Goal: Information Seeking & Learning: Learn about a topic

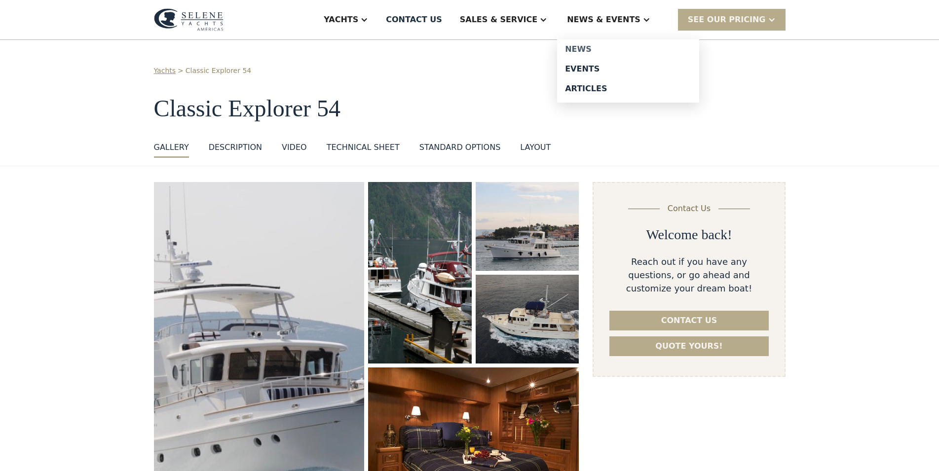
click at [606, 52] on div "News" at bounding box center [628, 49] width 126 height 8
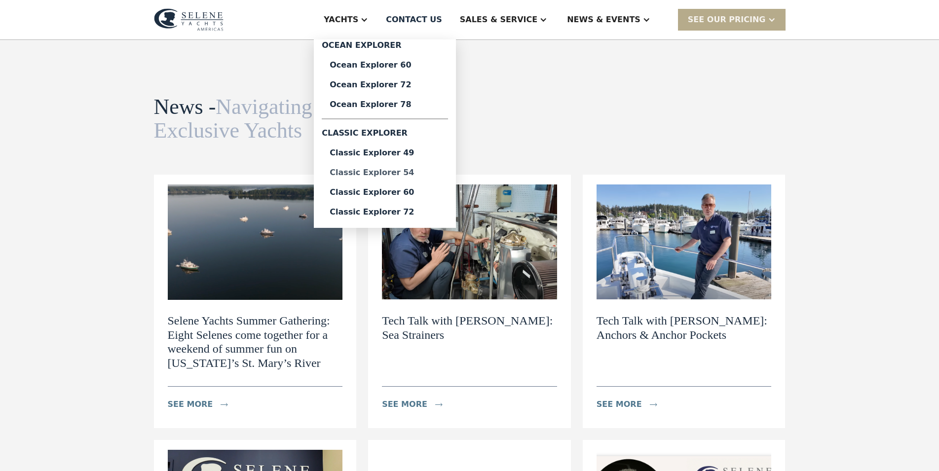
click at [422, 172] on div "Classic Explorer 54" at bounding box center [384, 173] width 110 height 8
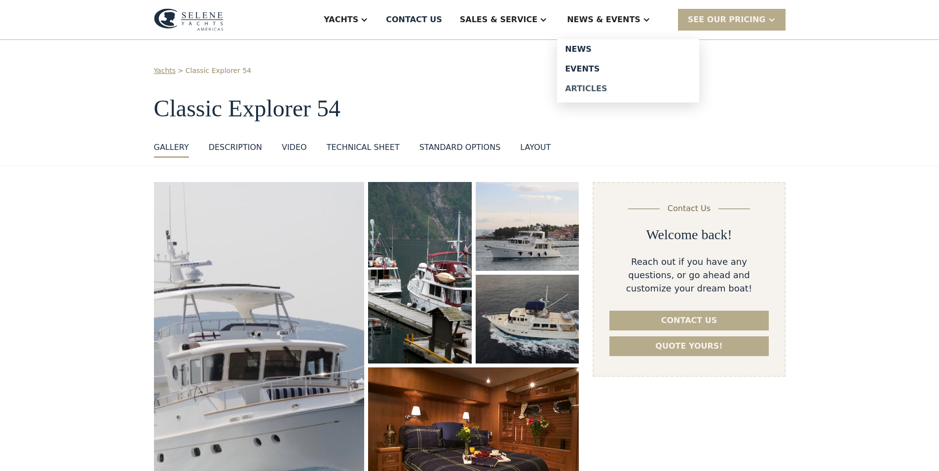
click at [631, 87] on div "Articles" at bounding box center [628, 89] width 126 height 8
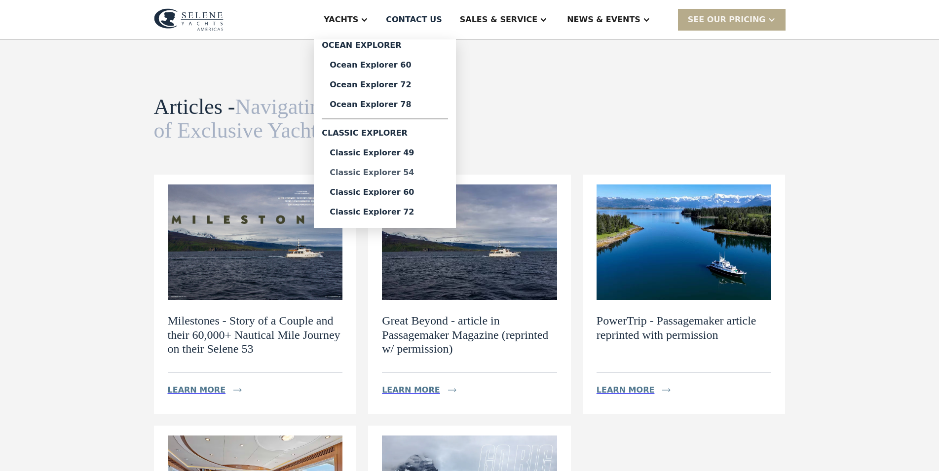
click at [404, 171] on div "Classic Explorer 54" at bounding box center [384, 173] width 110 height 8
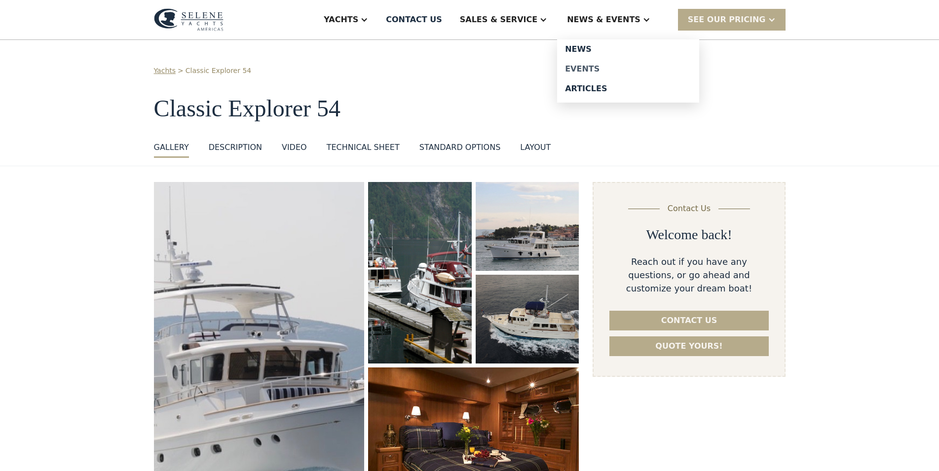
click at [608, 69] on div "Events" at bounding box center [628, 69] width 126 height 8
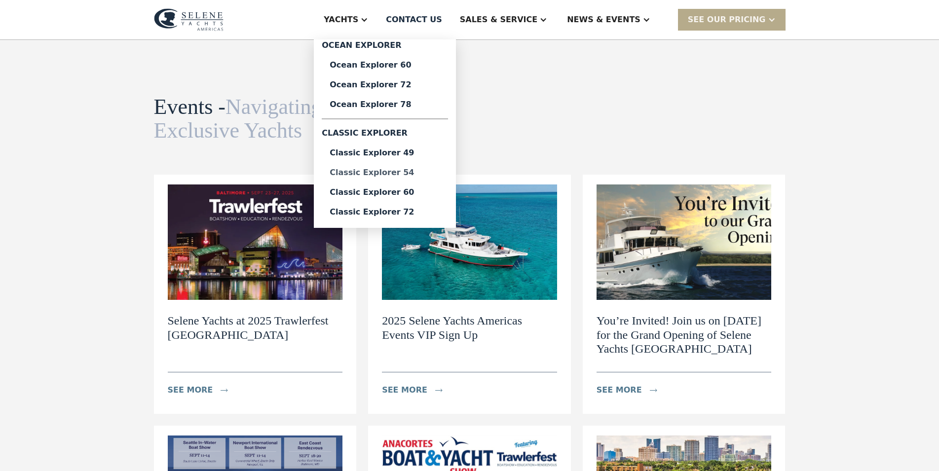
click at [440, 174] on div "Classic Explorer 54" at bounding box center [384, 173] width 110 height 8
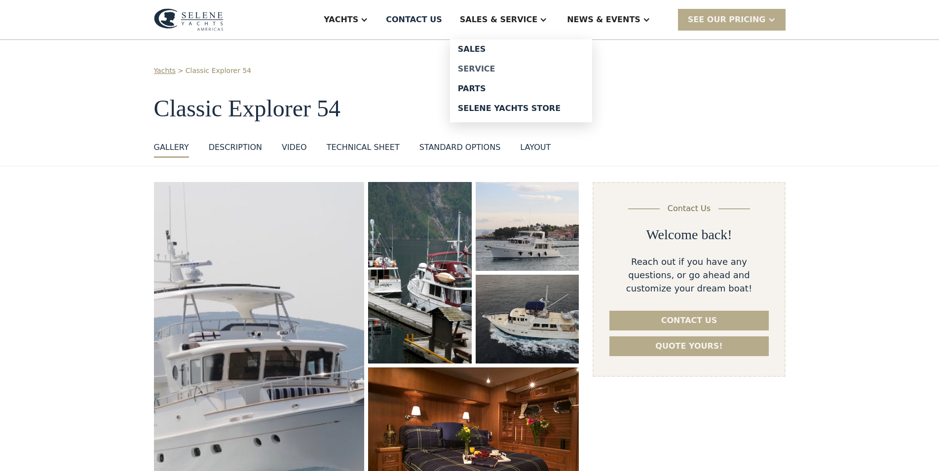
click at [516, 73] on div "Service" at bounding box center [521, 69] width 126 height 8
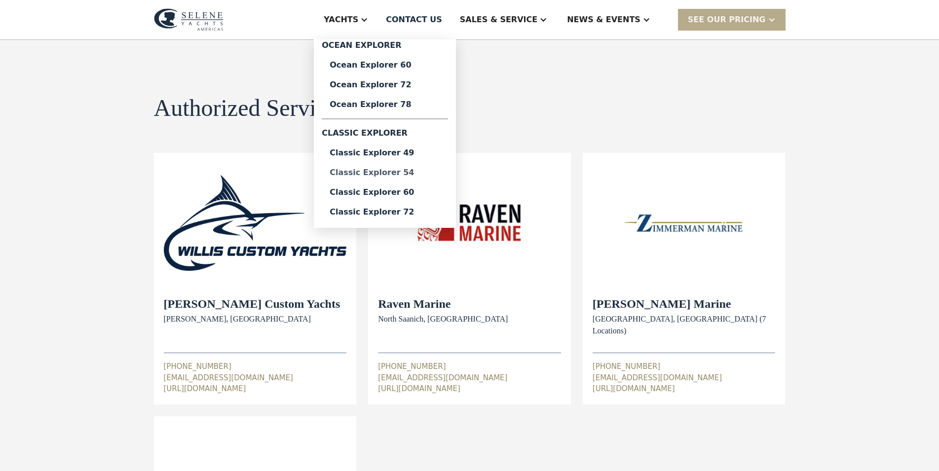
click at [419, 170] on div "Classic Explorer 54" at bounding box center [384, 173] width 110 height 8
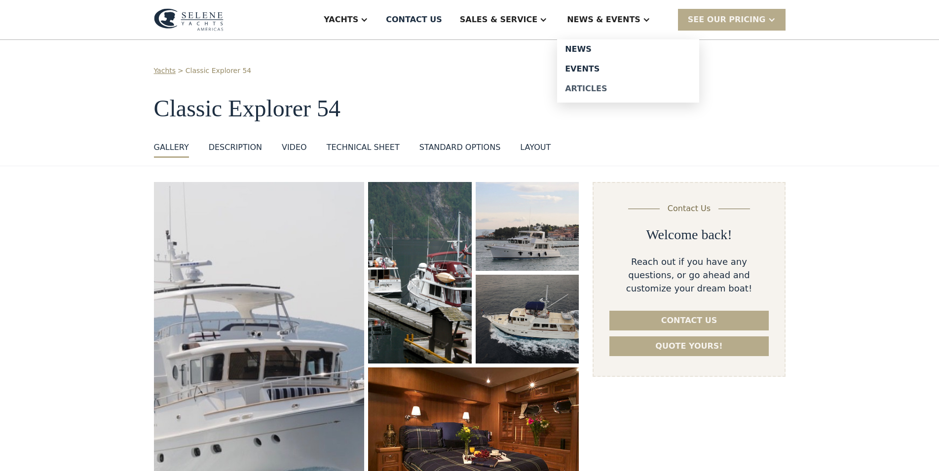
click at [617, 89] on div "Articles" at bounding box center [628, 89] width 126 height 8
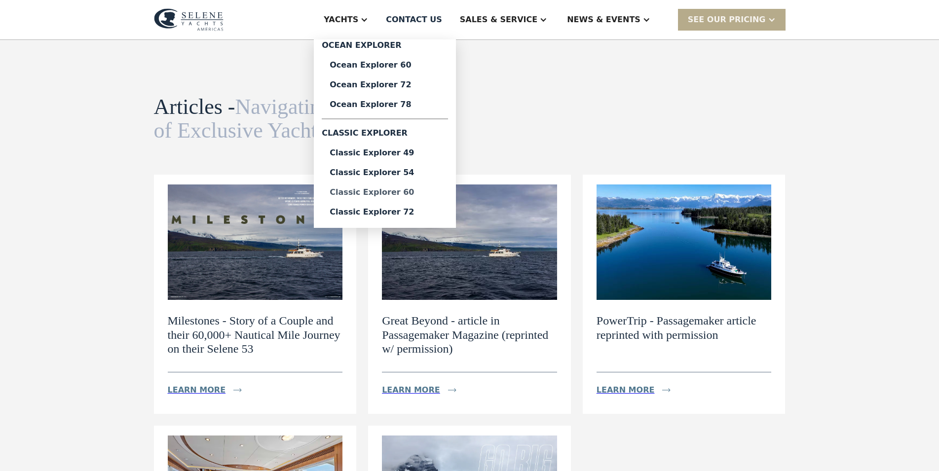
click at [427, 195] on div "Classic Explorer 60" at bounding box center [384, 192] width 110 height 8
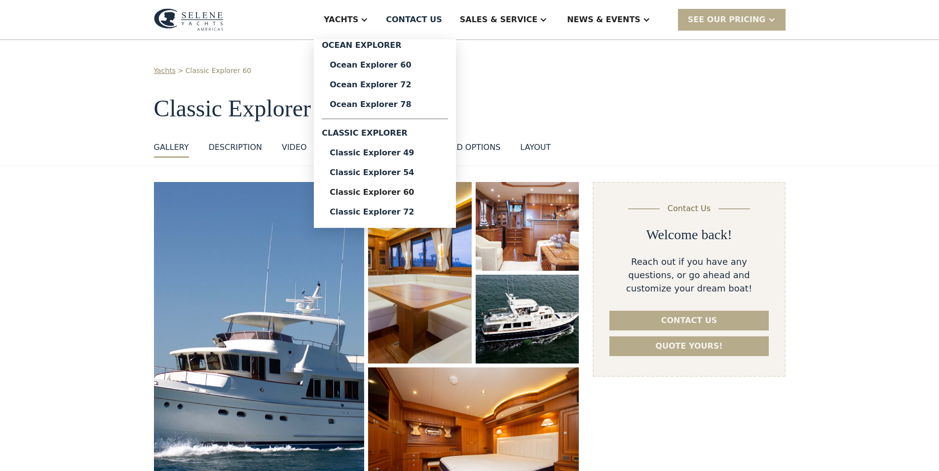
click at [378, 13] on div "Yachts" at bounding box center [346, 19] width 64 height 39
click at [429, 168] on link "Classic Explorer 54" at bounding box center [385, 173] width 126 height 20
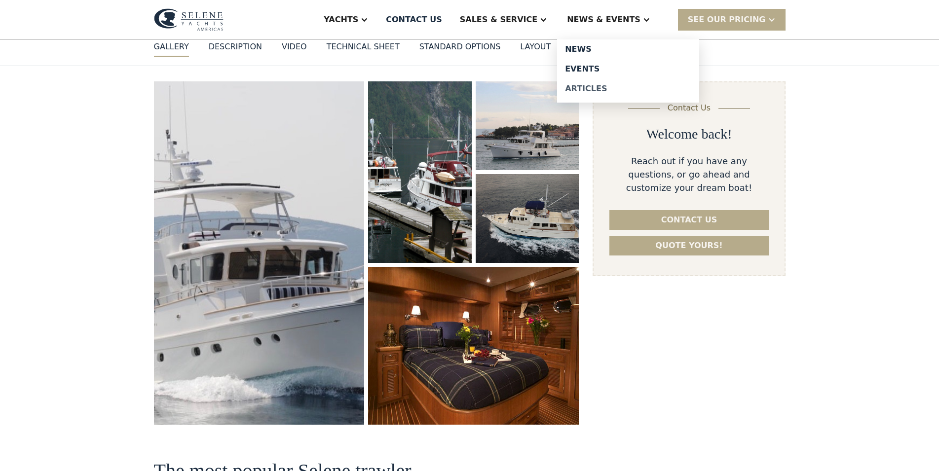
click at [636, 89] on div "Articles" at bounding box center [628, 89] width 126 height 8
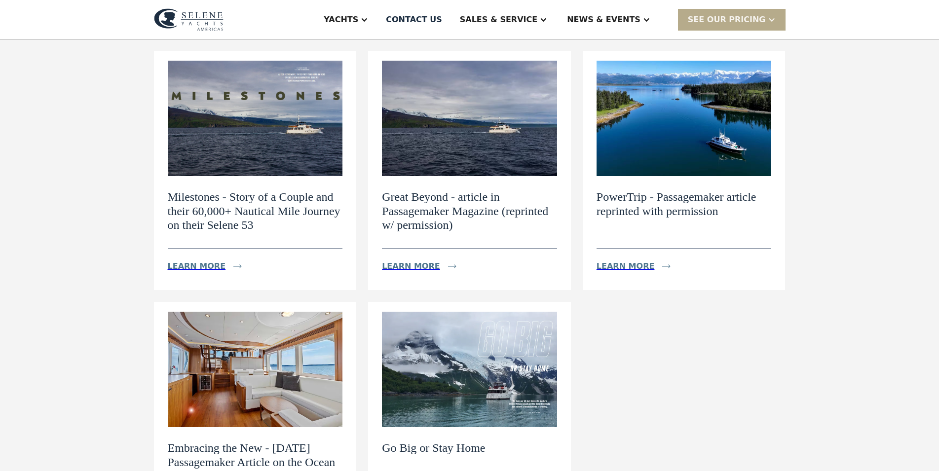
scroll to position [101, 0]
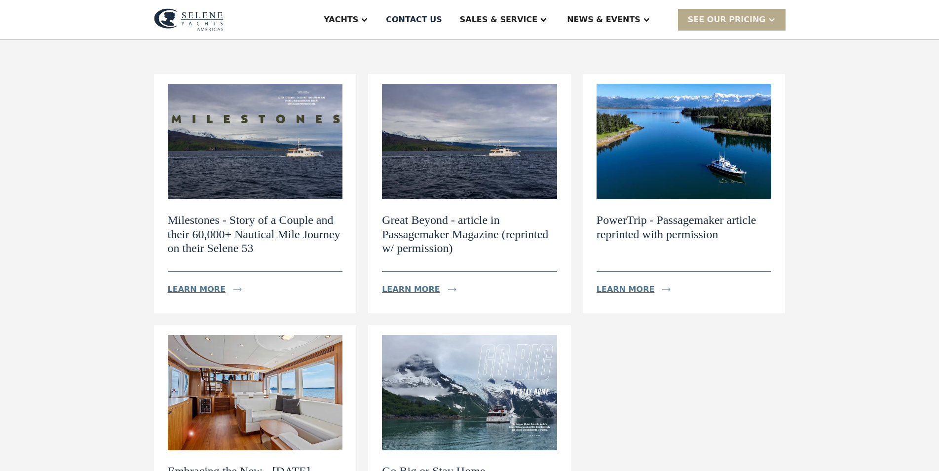
click at [253, 225] on h2 "Milestones - Story of a Couple and their 60,000+ Nautical Mile Journey on their…" at bounding box center [255, 234] width 175 height 42
click at [171, 285] on div "Learn more" at bounding box center [197, 290] width 58 height 12
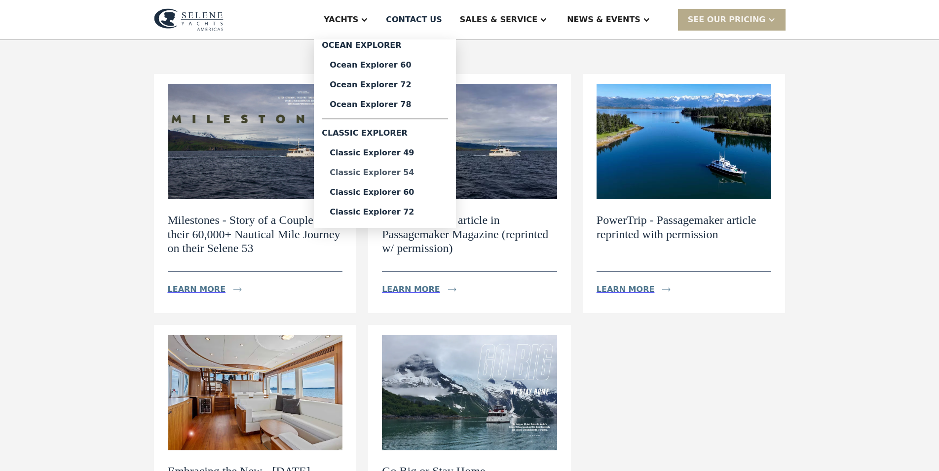
click at [410, 172] on div "Classic Explorer 54" at bounding box center [384, 173] width 110 height 8
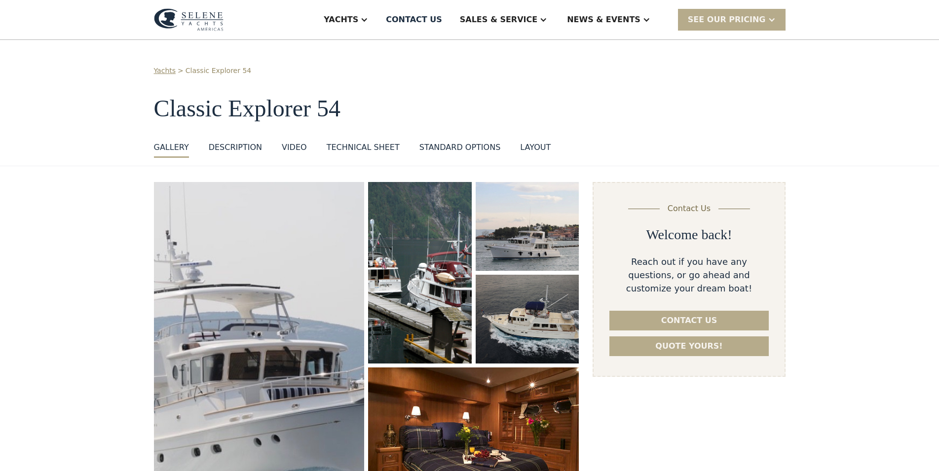
click at [444, 149] on div "standard options" at bounding box center [459, 148] width 81 height 12
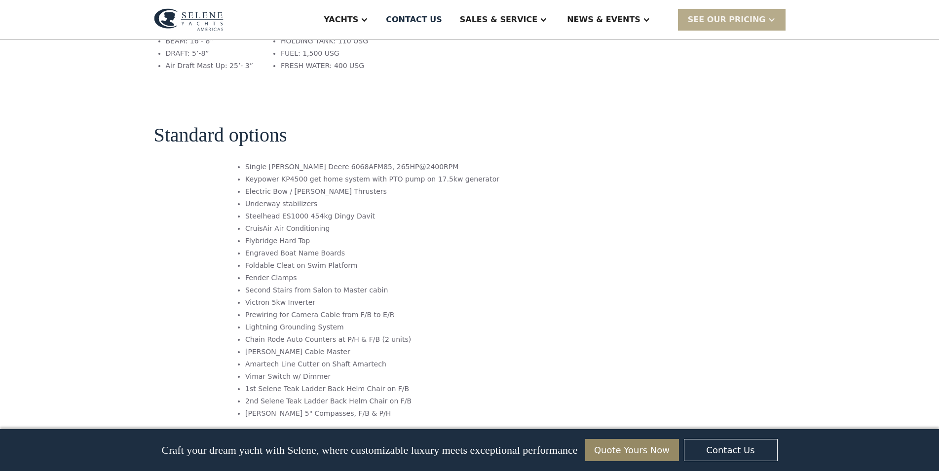
scroll to position [1403, 0]
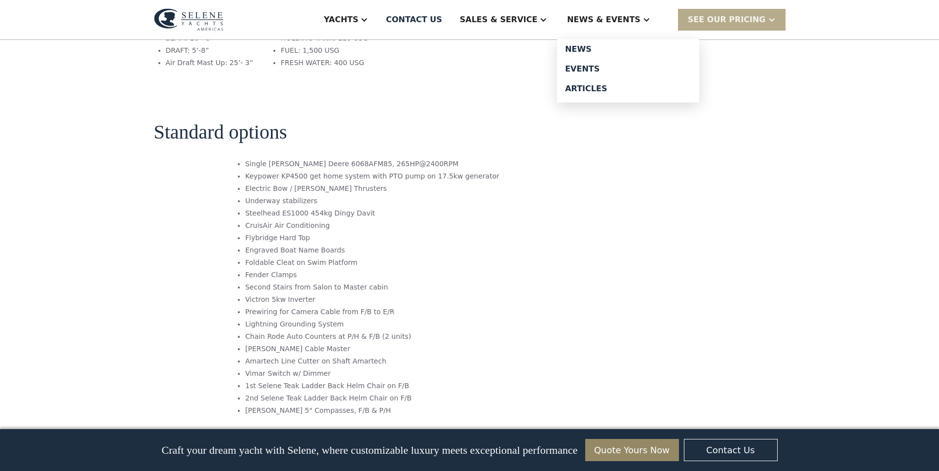
click at [622, 24] on div "News & EVENTS" at bounding box center [603, 20] width 73 height 12
click at [605, 47] on div "News" at bounding box center [628, 49] width 126 height 8
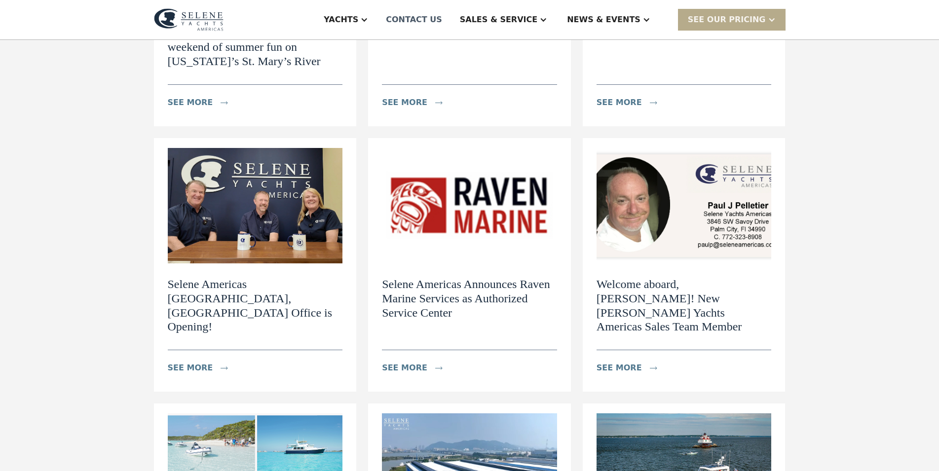
click at [442, 18] on div "Contact US" at bounding box center [414, 20] width 56 height 12
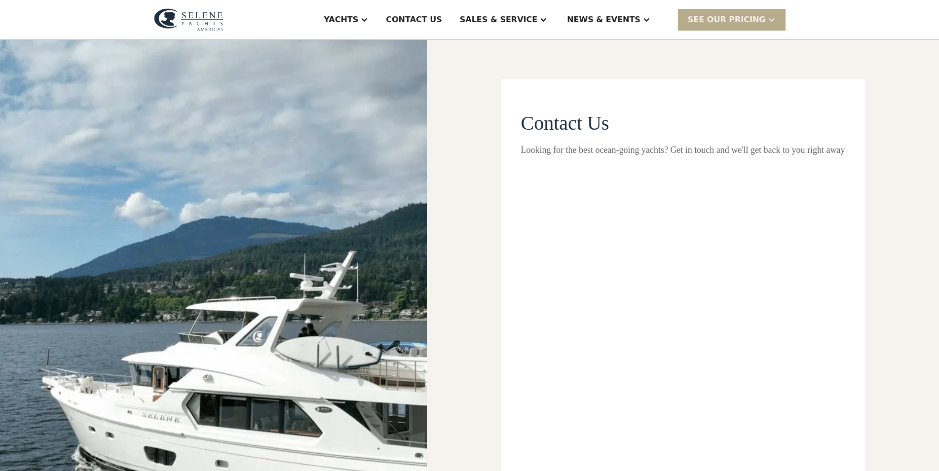
click at [534, 26] on div "Sales & Service" at bounding box center [503, 19] width 107 height 39
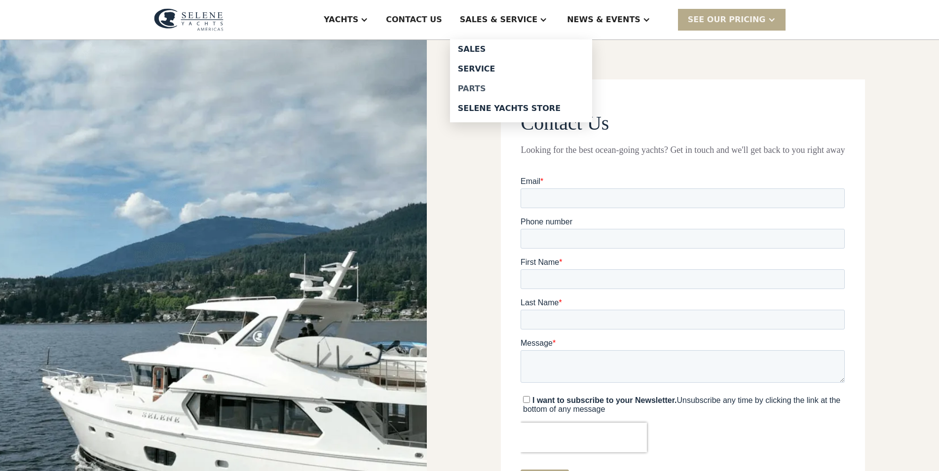
click at [534, 86] on div "Parts" at bounding box center [521, 89] width 126 height 8
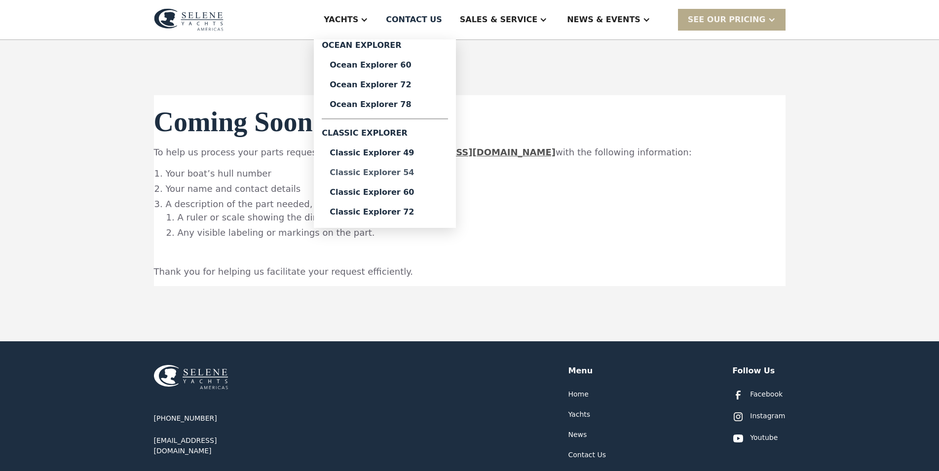
click at [415, 169] on link "Classic Explorer 54" at bounding box center [385, 173] width 126 height 20
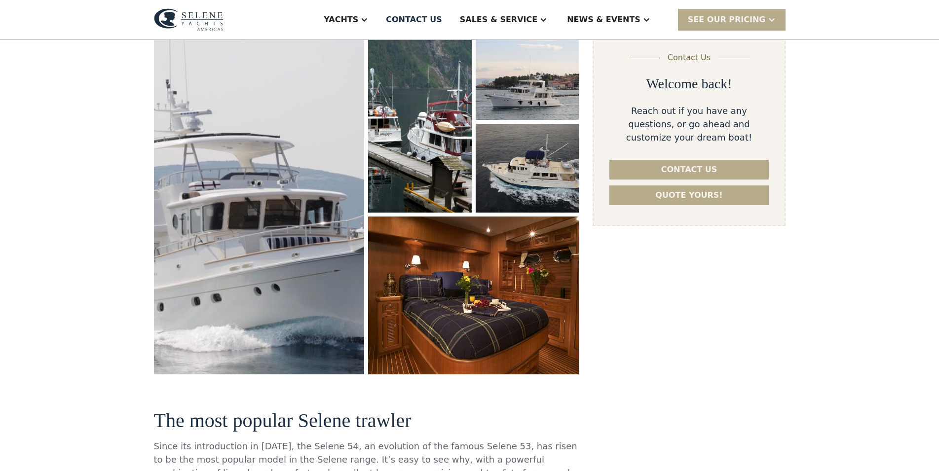
scroll to position [252, 0]
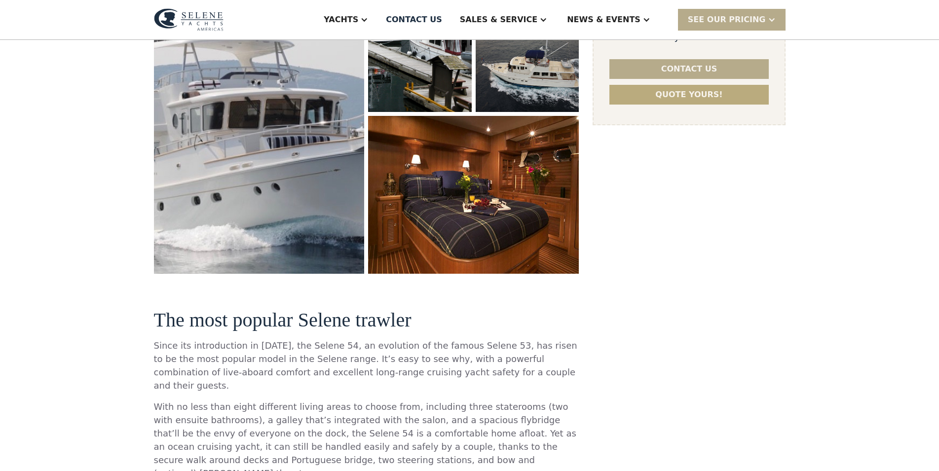
click at [660, 99] on link "Quote yours!" at bounding box center [688, 95] width 159 height 20
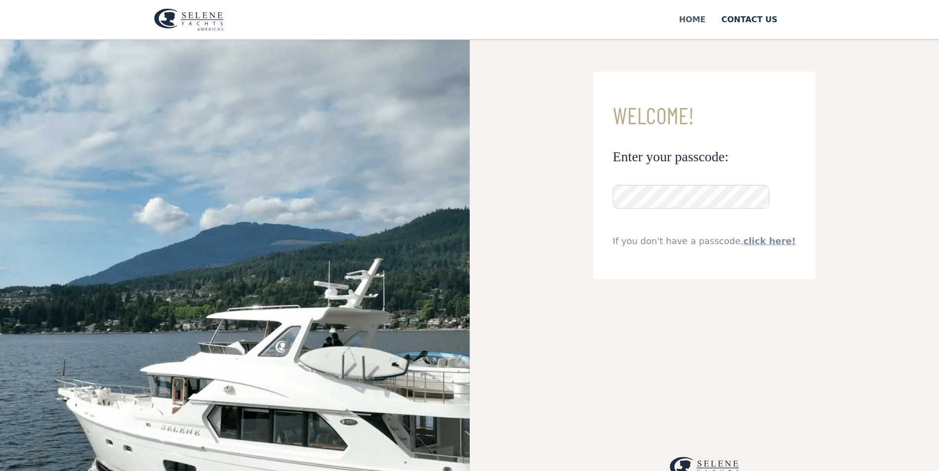
click at [697, 20] on div "Home" at bounding box center [692, 20] width 27 height 12
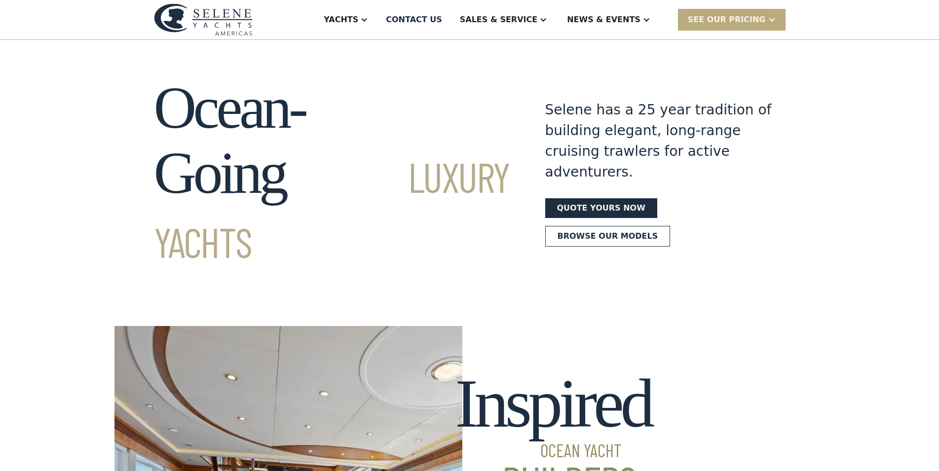
click at [707, 22] on div "SEE Our Pricing" at bounding box center [727, 20] width 78 height 12
click at [640, 23] on div "News & EVENTS" at bounding box center [603, 20] width 73 height 12
click at [613, 43] on link "News" at bounding box center [628, 49] width 142 height 20
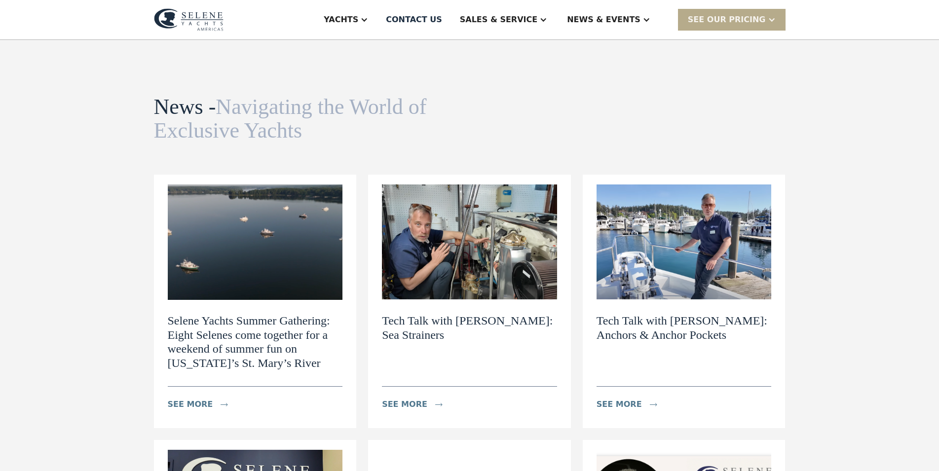
click at [319, 328] on h2 "Selene Yachts Summer Gathering: Eight Selenes come together for a weekend of su…" at bounding box center [255, 342] width 175 height 57
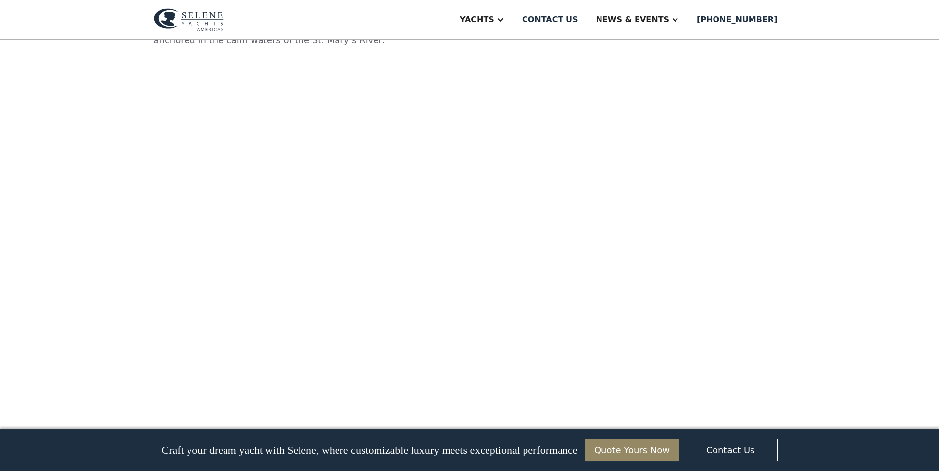
scroll to position [855, 0]
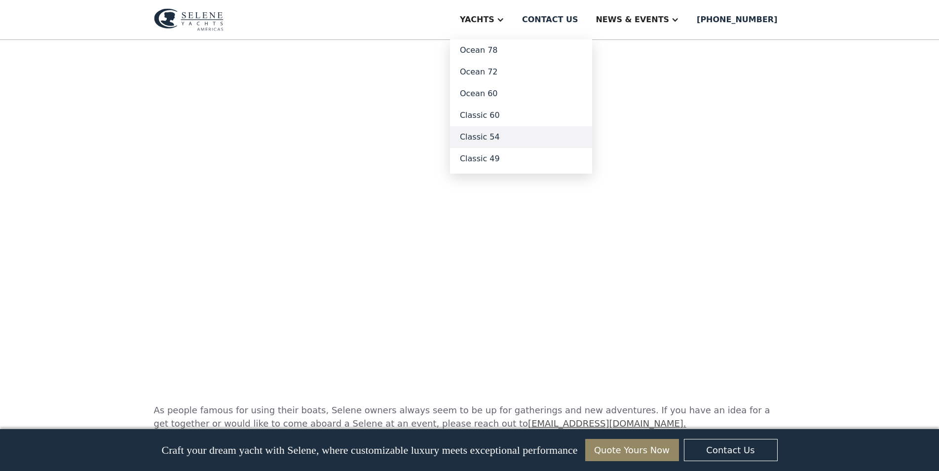
click at [525, 136] on link "Classic 54" at bounding box center [521, 137] width 142 height 22
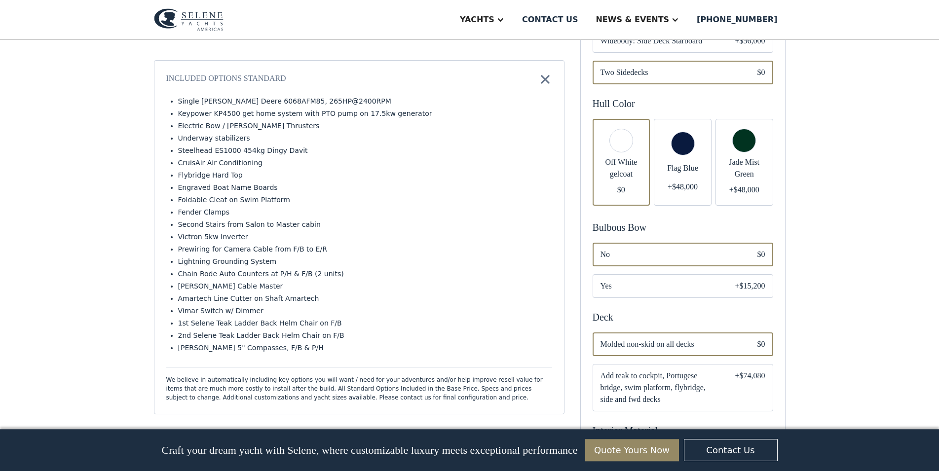
scroll to position [402, 0]
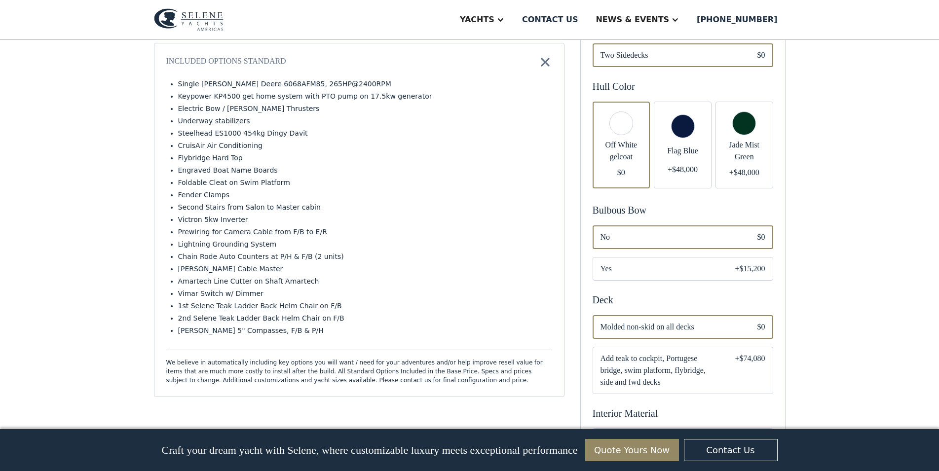
click at [684, 134] on div "Email Form" at bounding box center [683, 145] width 58 height 87
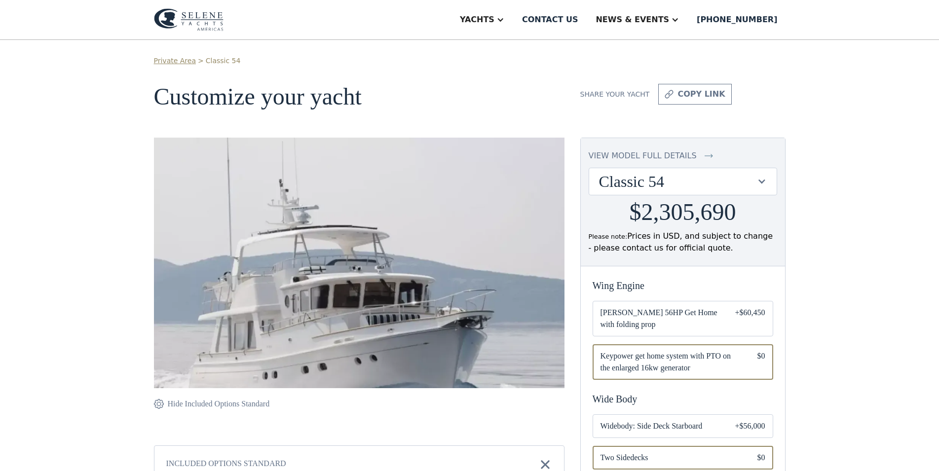
click at [673, 156] on div "view model full details" at bounding box center [642, 156] width 108 height 12
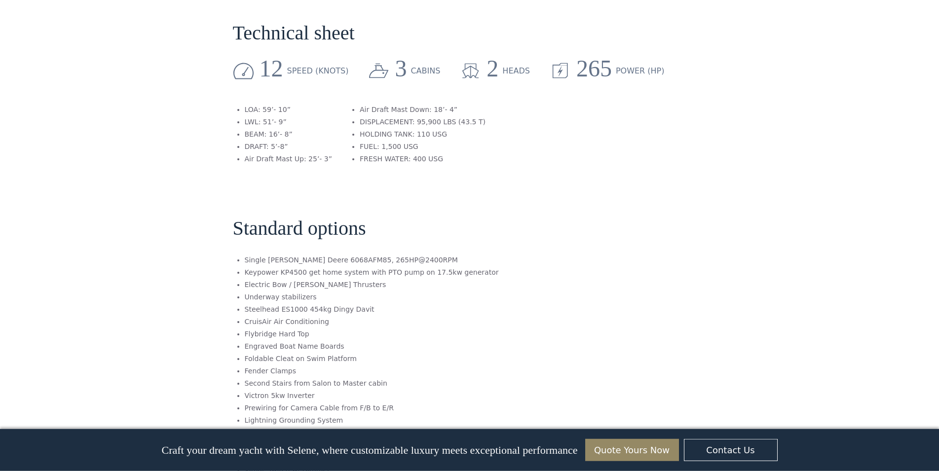
scroll to position [1207, 0]
